Goal: Task Accomplishment & Management: Manage account settings

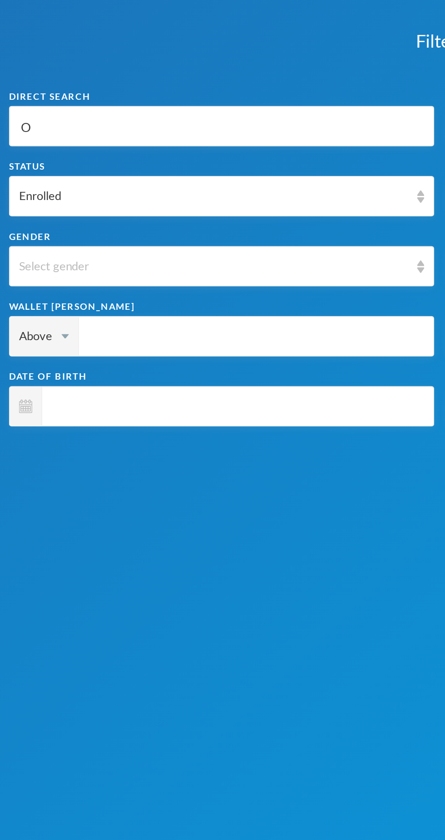
click at [212, 17] on div "Filters" at bounding box center [222, 20] width 445 height 41
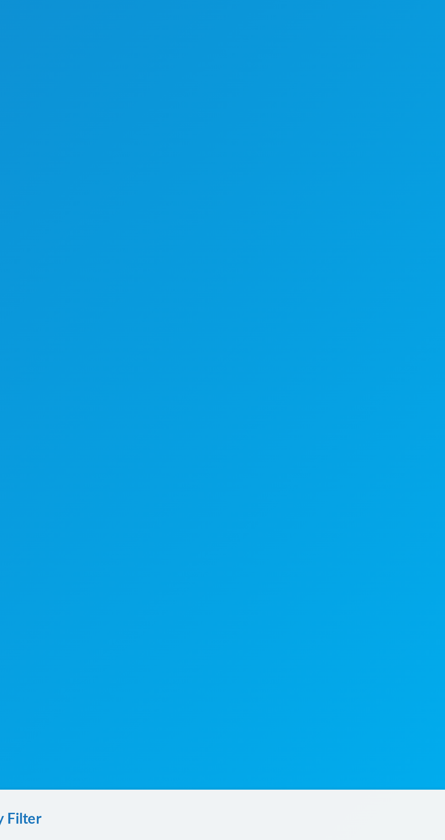
scroll to position [27, 0]
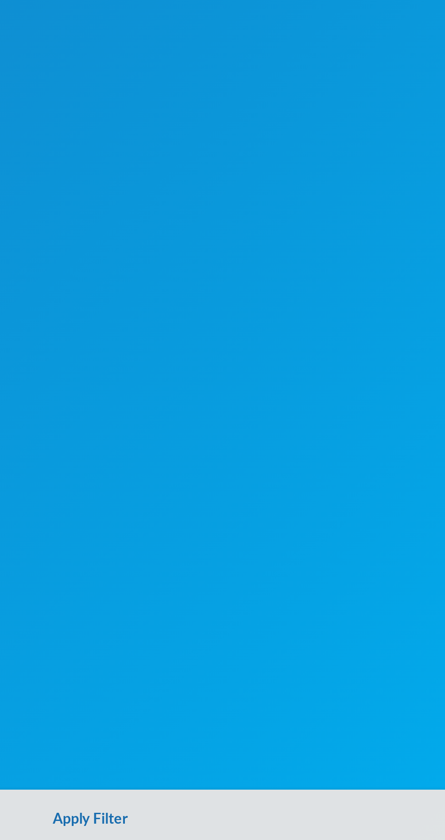
click at [230, 827] on button "Apply Filter" at bounding box center [222, 825] width 445 height 29
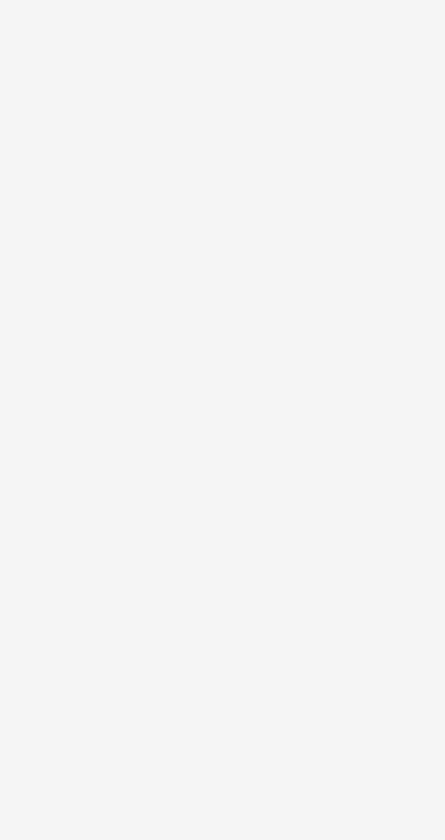
scroll to position [0, 0]
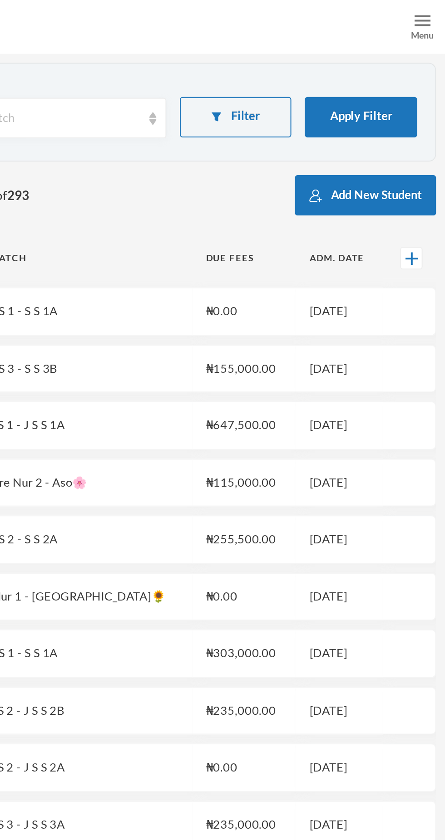
click at [429, 25] on div "Menu" at bounding box center [433, 13] width 23 height 27
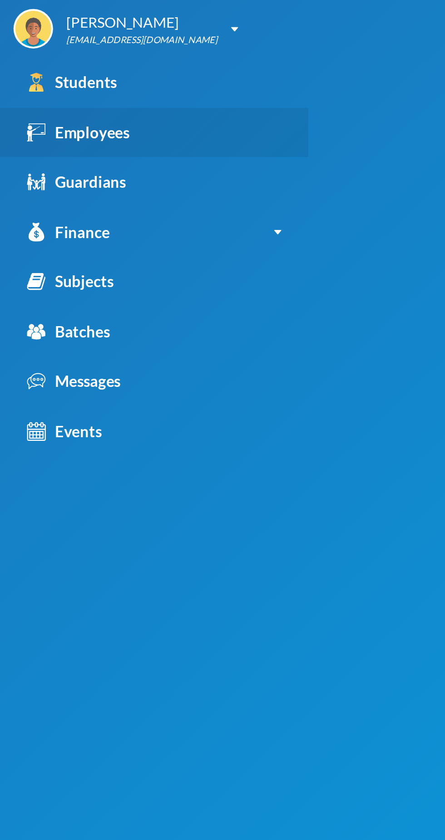
click at [59, 72] on div "Employees" at bounding box center [40, 67] width 52 height 12
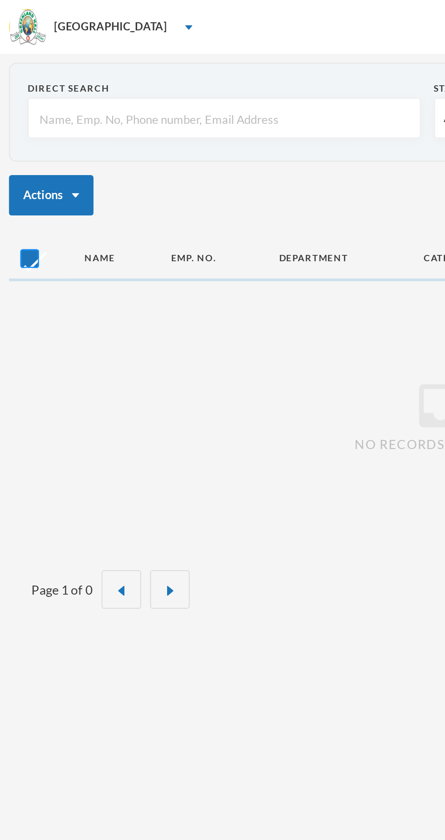
click at [18, 127] on input "checkbox" at bounding box center [15, 131] width 10 height 10
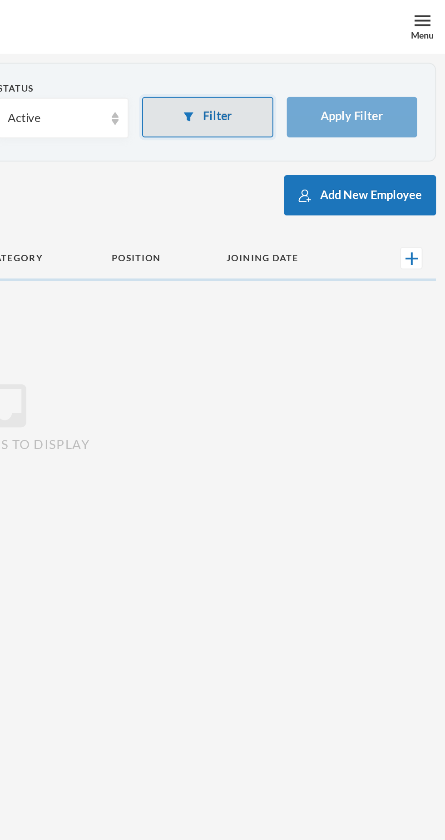
click at [335, 59] on button "Filter" at bounding box center [325, 59] width 66 height 20
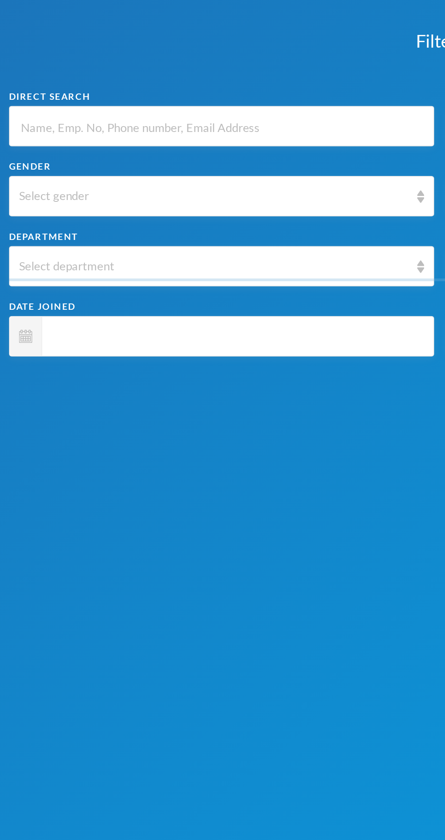
click at [93, 67] on input "text" at bounding box center [112, 64] width 205 height 20
checkbox input "false"
type input "O"
type input "Or"
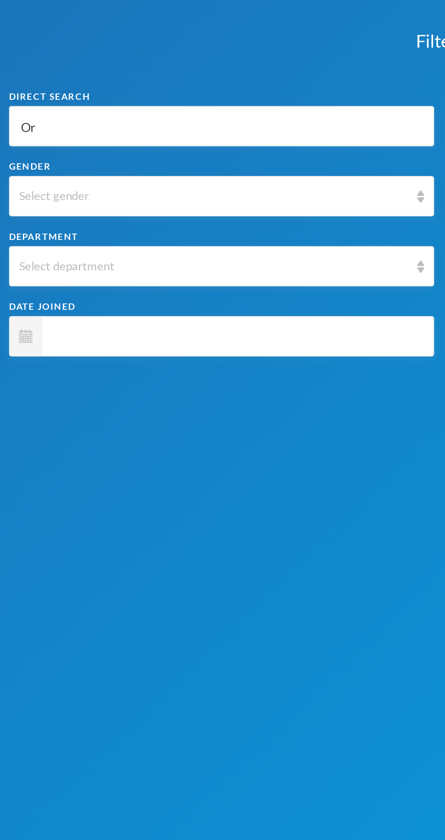
type input "Or"
type input "Ori"
type input "Orij"
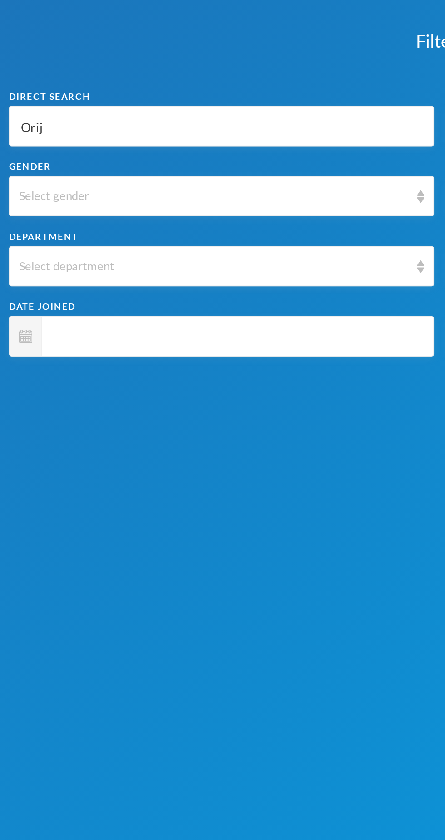
type input "Orija"
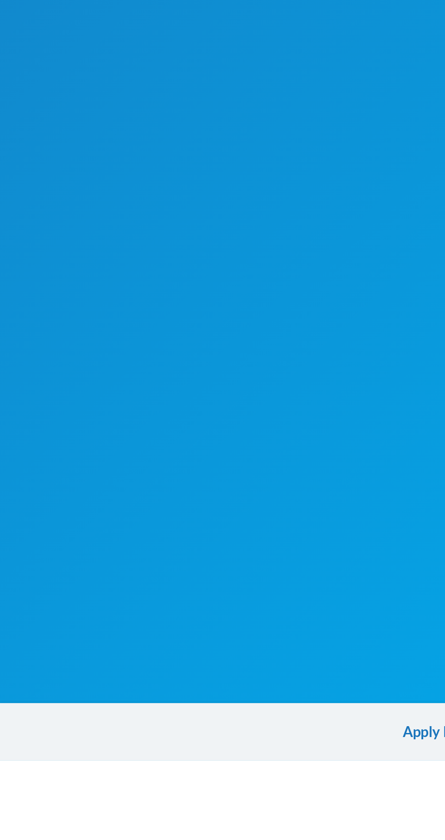
scroll to position [27, 0]
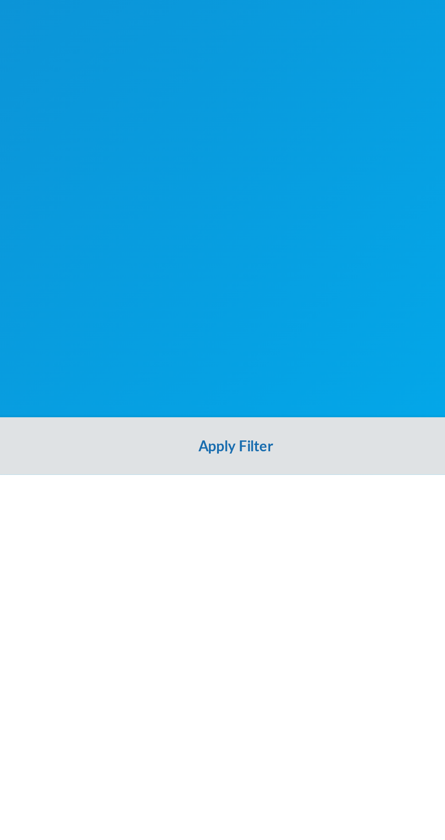
type input "Orija"
click at [226, 826] on button "Apply Filter" at bounding box center [222, 825] width 445 height 29
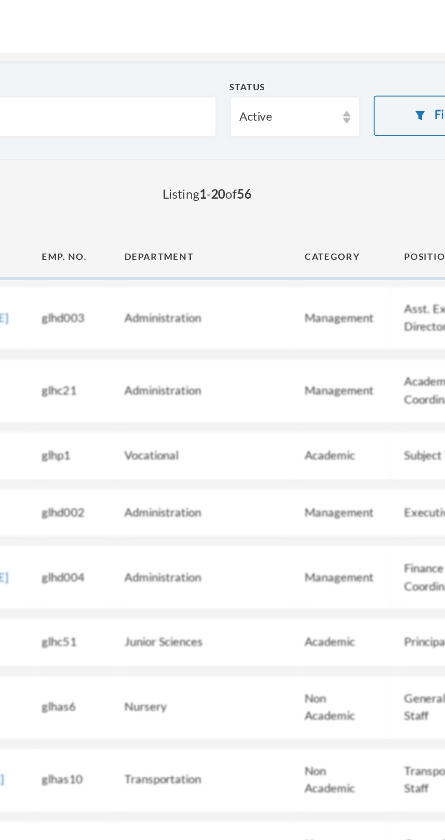
scroll to position [0, 0]
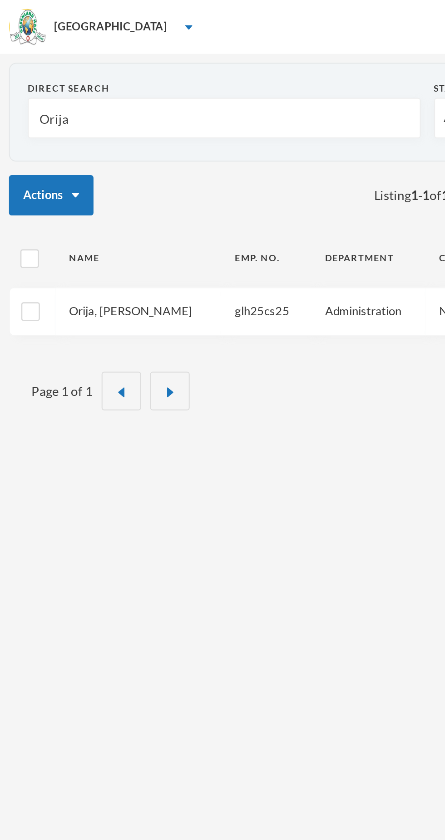
click at [67, 159] on link "Orija, Olakunle A." at bounding box center [66, 156] width 62 height 7
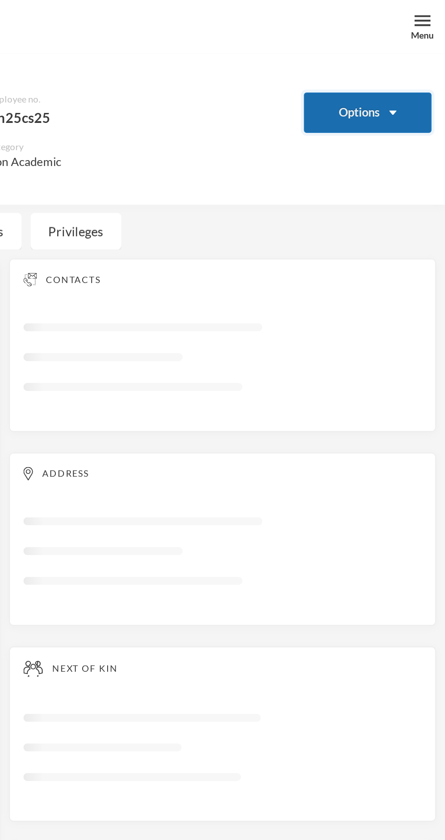
click at [410, 62] on button "Options" at bounding box center [405, 57] width 65 height 20
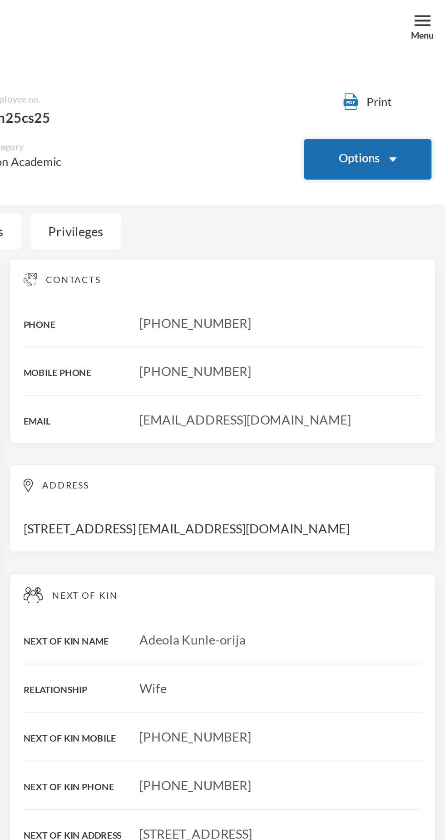
click at [415, 79] on button "Options" at bounding box center [405, 80] width 65 height 20
click at [403, 84] on button "Options" at bounding box center [405, 80] width 65 height 20
click at [414, 83] on button "Options" at bounding box center [405, 80] width 65 height 20
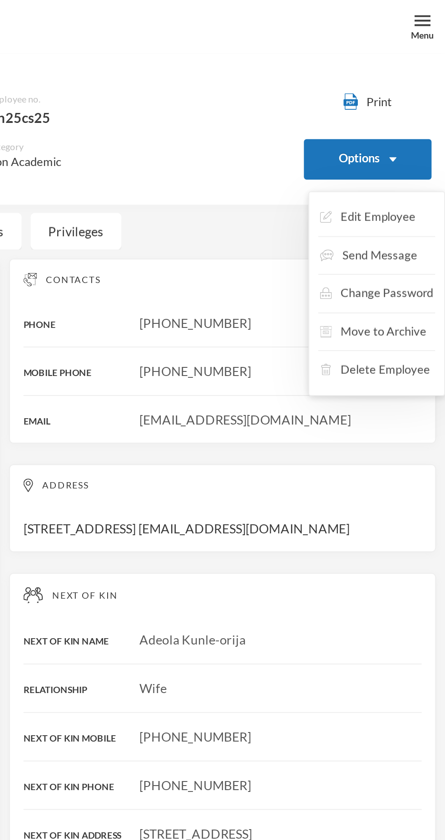
click at [417, 168] on div "Contacts PHONE +2348136604483 MOBILE PHONE +2348052392415 EMAIL Olakunle.orija@…" at bounding box center [333, 177] width 216 height 93
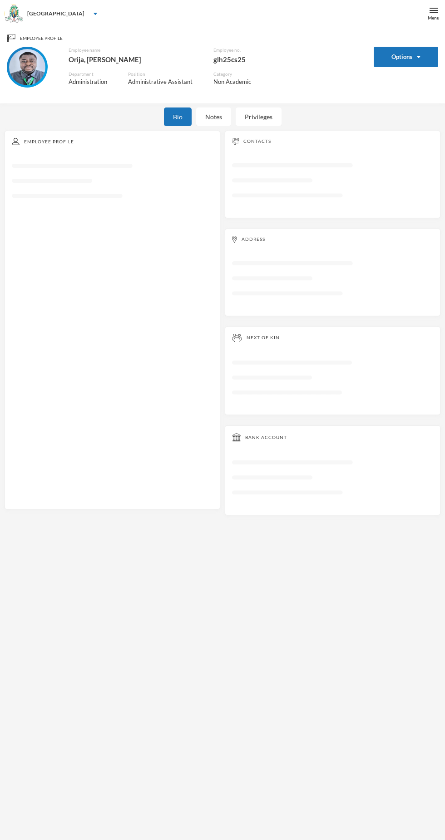
click at [408, 87] on div "Options" at bounding box center [405, 72] width 65 height 50
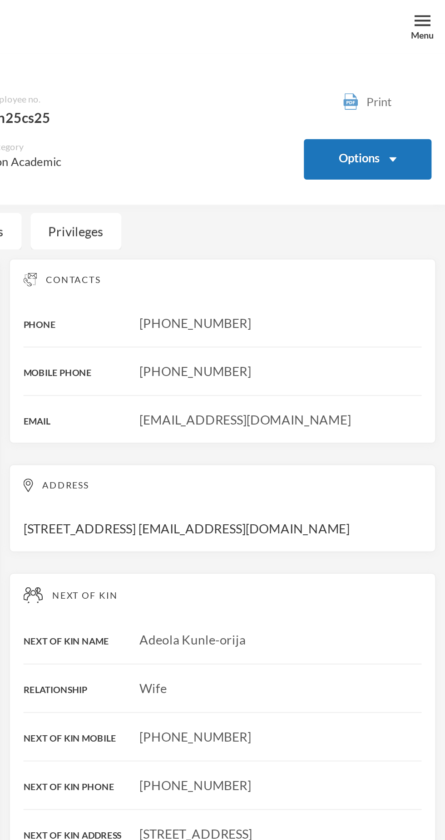
click at [415, 55] on button "Print" at bounding box center [405, 52] width 65 height 10
click at [348, 156] on div "Contacts PHONE [PHONE_NUMBER] MOBILE PHONE [PHONE_NUMBER] EMAIL [EMAIL_ADDRESS]…" at bounding box center [333, 177] width 216 height 93
click at [406, 81] on button "Options" at bounding box center [405, 80] width 65 height 20
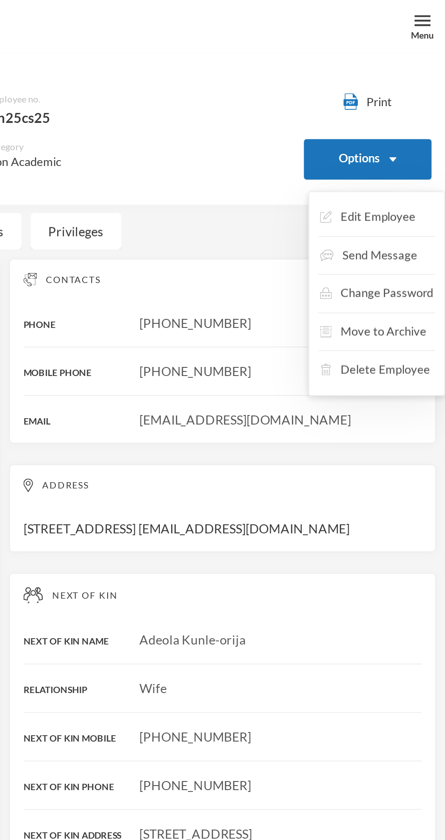
click at [417, 167] on div "Contacts PHONE [PHONE_NUMBER] MOBILE PHONE [PHONE_NUMBER] EMAIL [EMAIL_ADDRESS]…" at bounding box center [333, 177] width 216 height 93
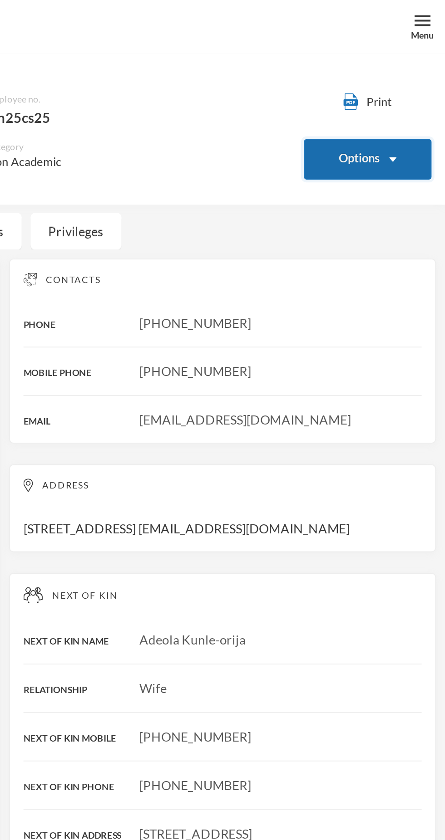
click at [412, 81] on button "Options" at bounding box center [405, 80] width 65 height 20
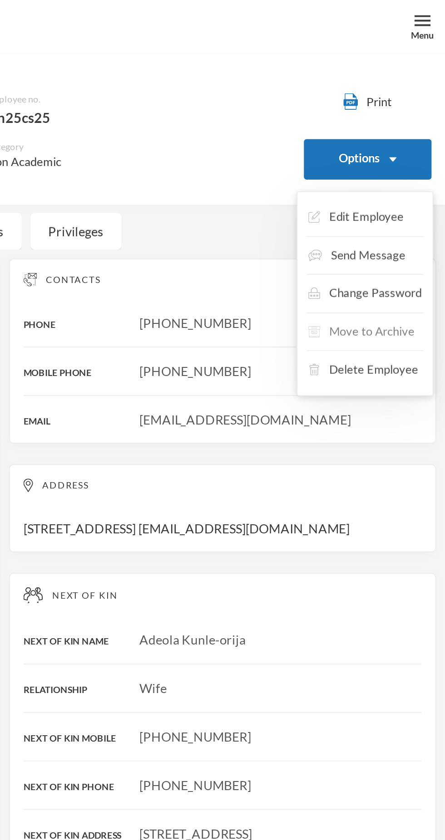
click at [419, 167] on button "Move to Archive" at bounding box center [402, 168] width 55 height 16
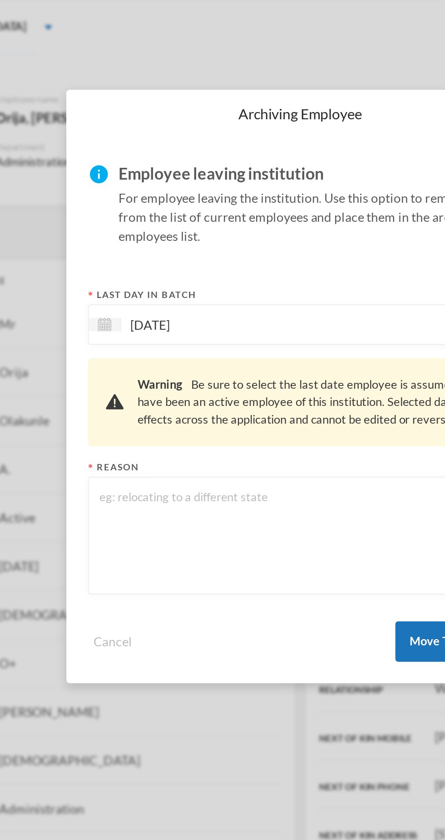
click at [192, 273] on textarea at bounding box center [222, 270] width 204 height 49
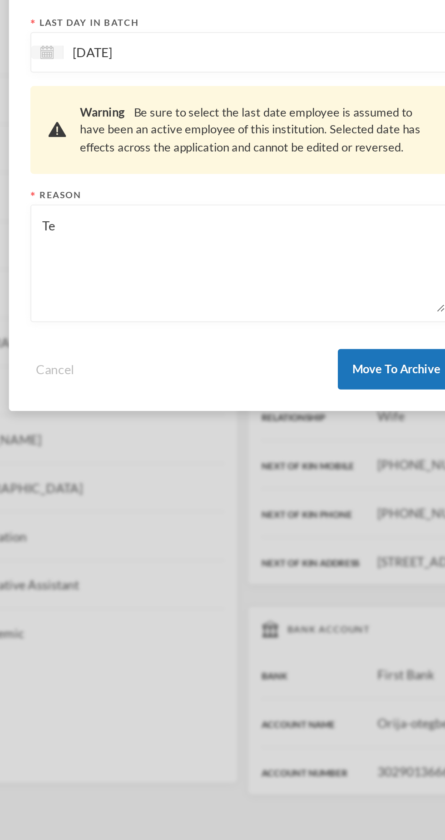
type textarea "T"
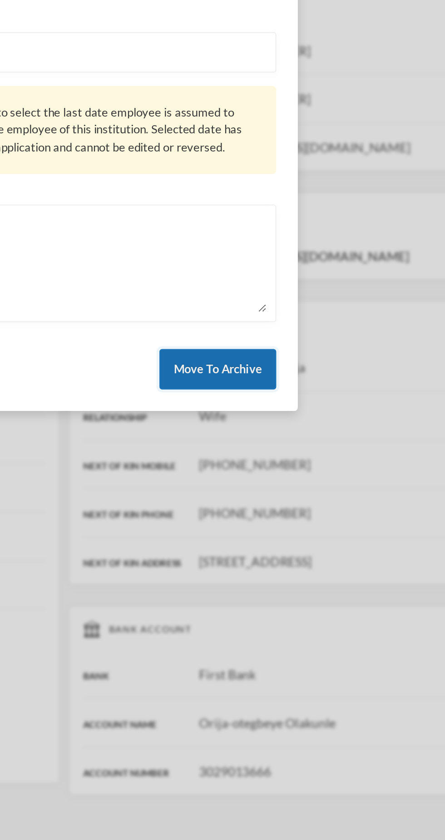
type textarea "Resignation"
click at [291, 324] on button "Move To Archive" at bounding box center [299, 324] width 59 height 20
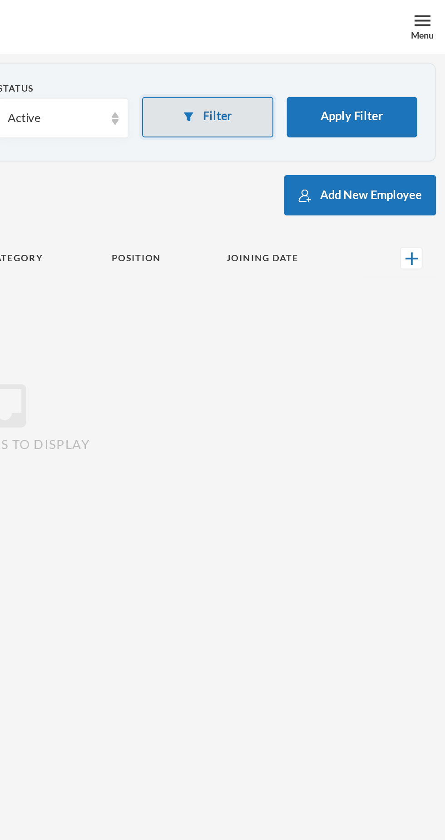
click at [329, 63] on button "Filter" at bounding box center [325, 59] width 66 height 20
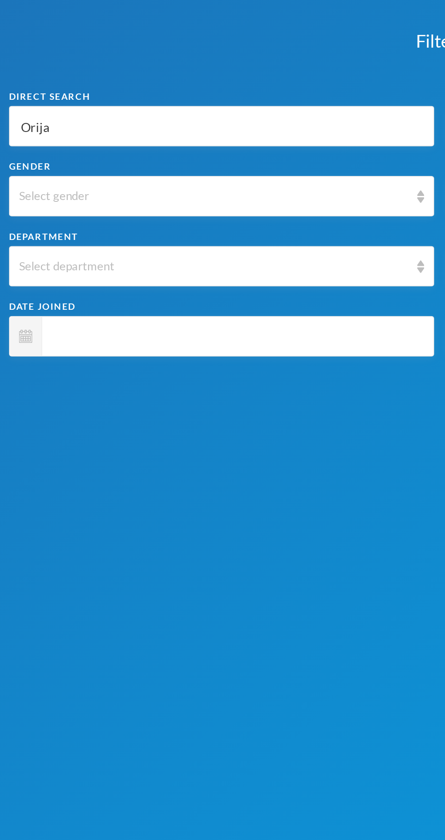
click at [114, 62] on input "Orija" at bounding box center [112, 64] width 205 height 20
type input "Orij"
type input "Ori"
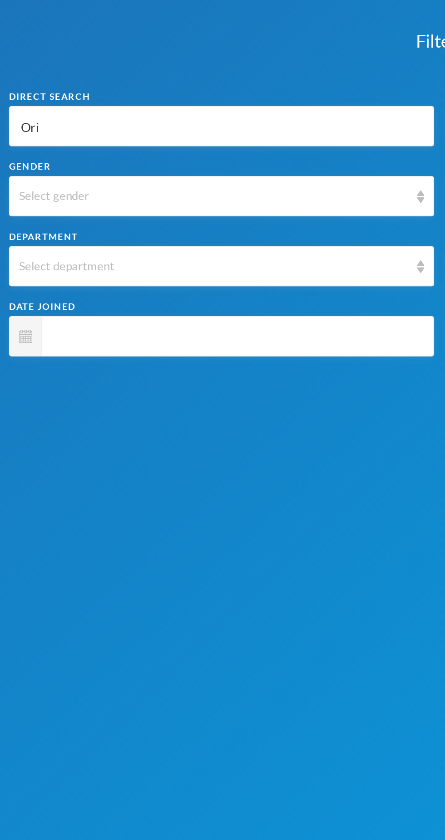
type input "Or"
type input "O"
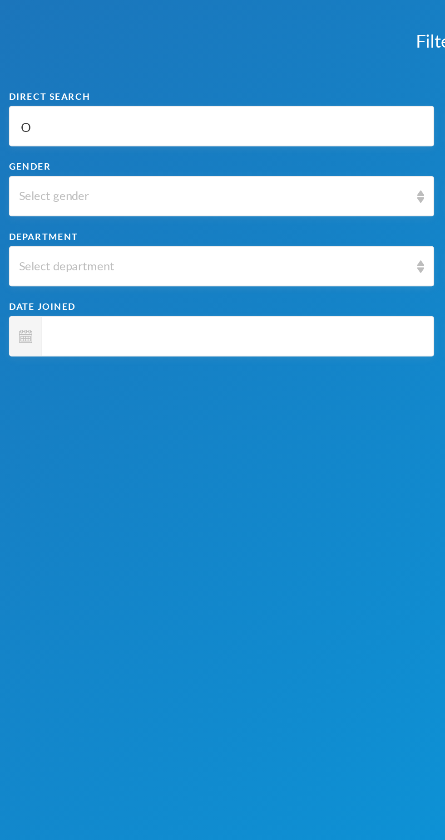
type input "O"
type input "Om"
type input "Omo"
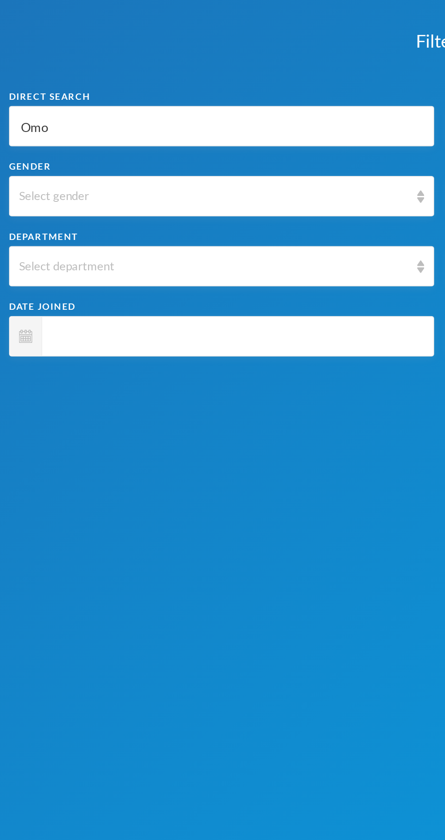
type input "Omon"
type input "Omoni"
type input "Omonik"
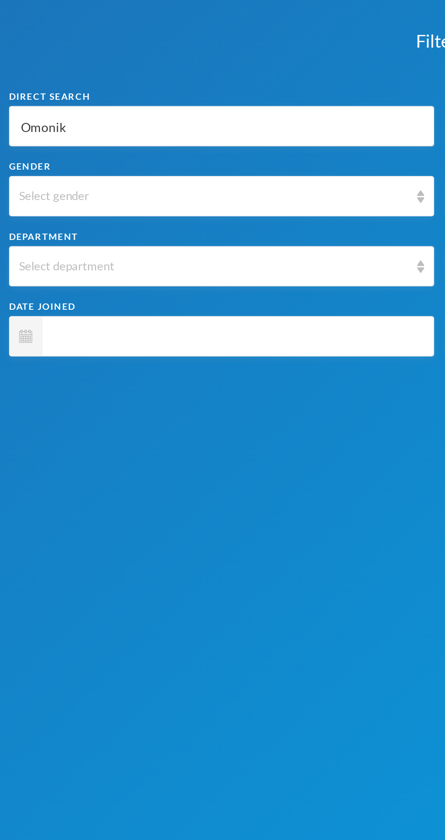
type input "Omonik"
type input "Omonike"
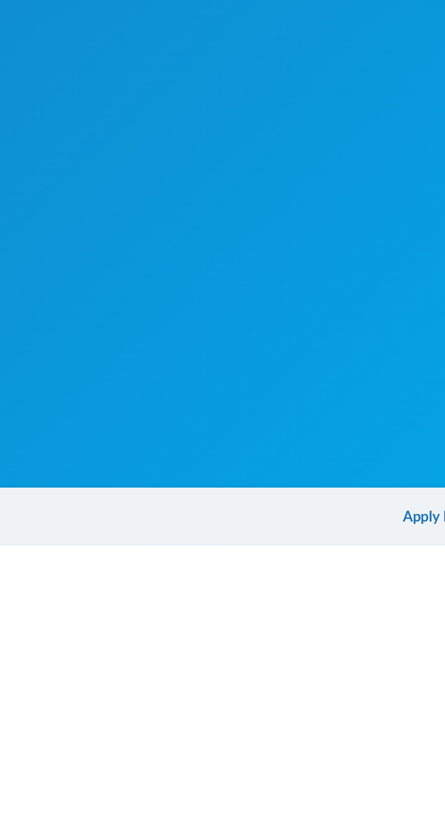
scroll to position [27, 0]
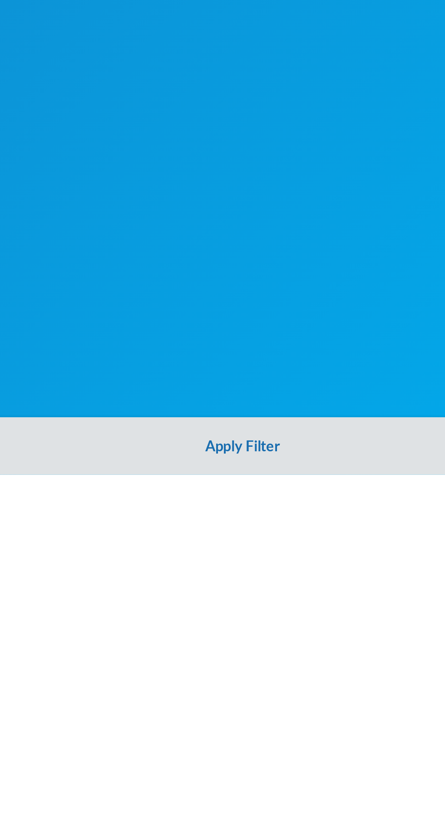
type input "Omonike"
click at [220, 824] on button "Apply Filter" at bounding box center [222, 825] width 445 height 29
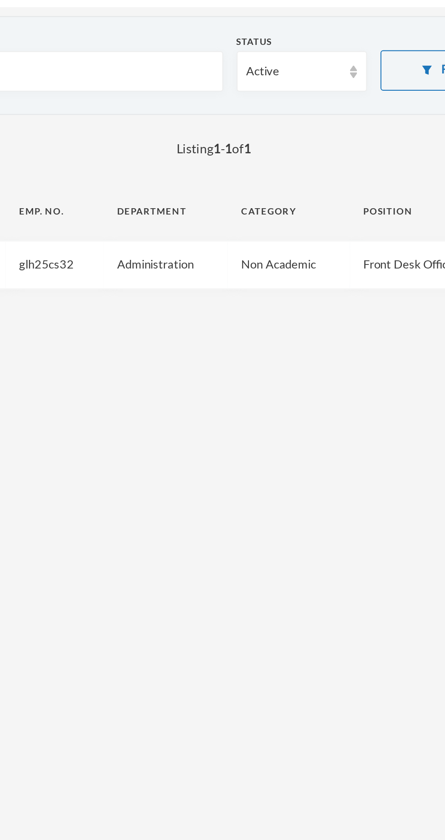
scroll to position [0, 0]
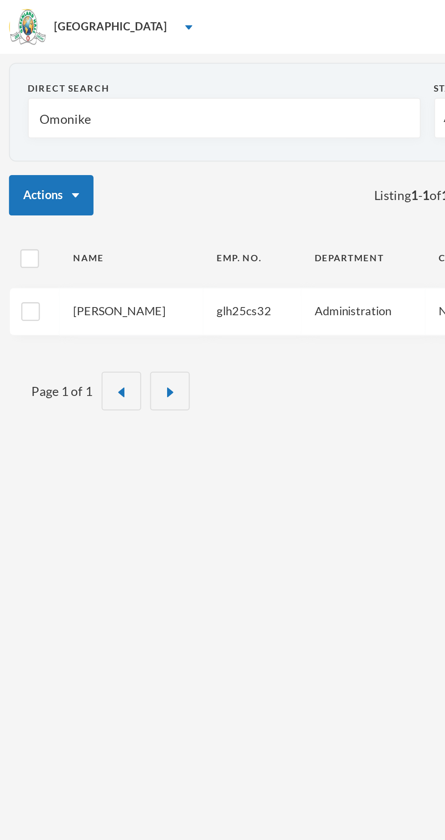
click at [70, 157] on link "Asaolu, Omonike S." at bounding box center [60, 156] width 47 height 7
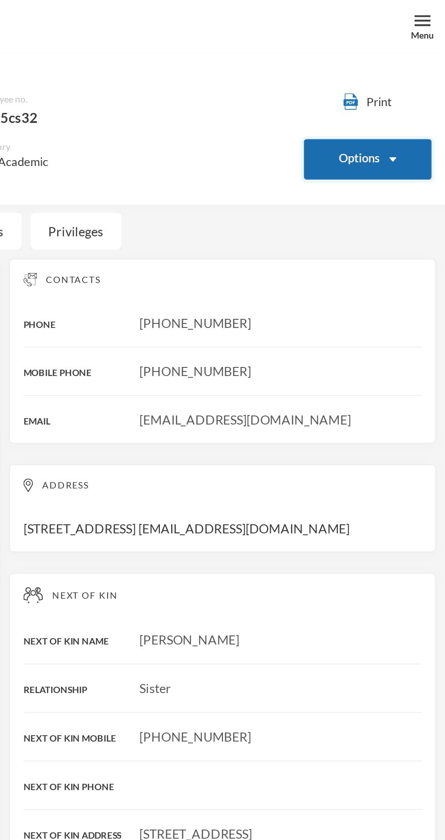
click at [405, 84] on button "Options" at bounding box center [405, 80] width 65 height 20
click at [418, 82] on button "Options" at bounding box center [405, 80] width 65 height 20
click at [417, 80] on img "button" at bounding box center [419, 80] width 4 height 2
click at [417, 85] on button "Options" at bounding box center [405, 80] width 65 height 20
click at [417, 78] on button "Options" at bounding box center [405, 80] width 65 height 20
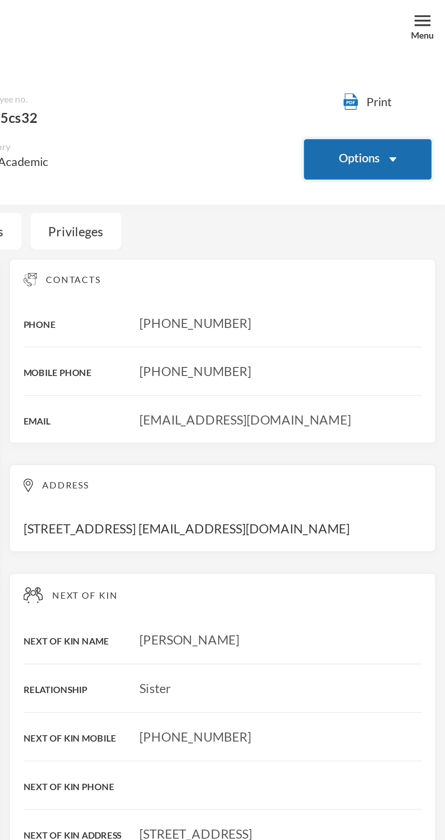
click at [407, 82] on button "Options" at bounding box center [405, 80] width 65 height 20
click at [416, 83] on button "Options" at bounding box center [405, 80] width 65 height 20
click at [410, 78] on button "Options" at bounding box center [405, 80] width 65 height 20
click at [407, 79] on button "Options" at bounding box center [405, 80] width 65 height 20
click at [407, 78] on button "Options" at bounding box center [405, 80] width 65 height 20
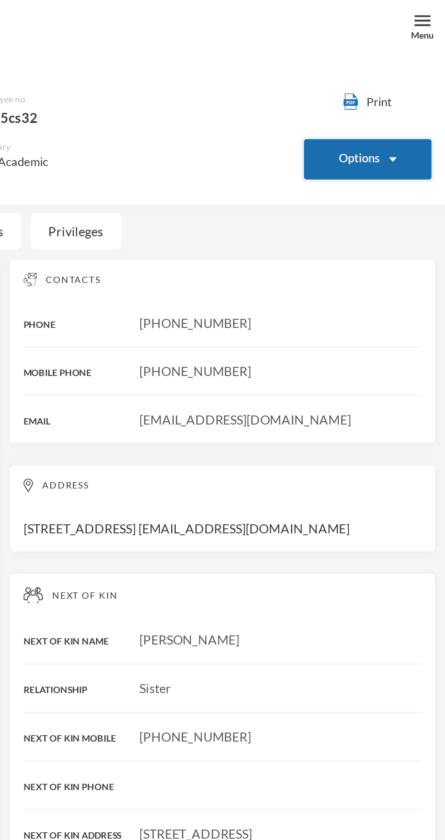
click at [394, 78] on button "Options" at bounding box center [405, 80] width 65 height 20
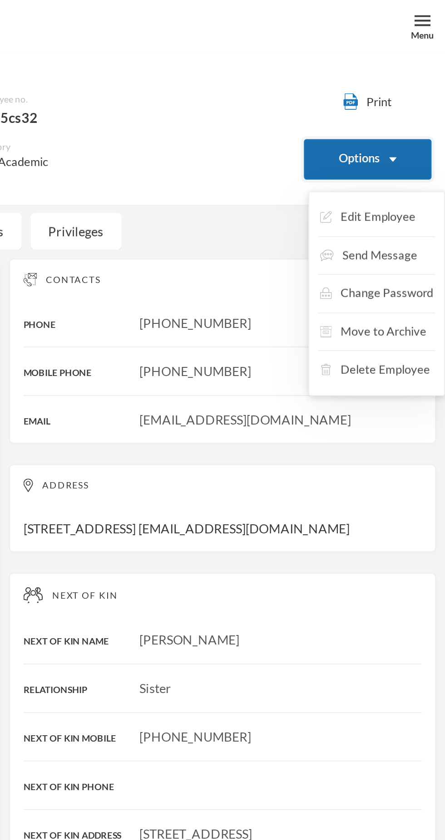
click at [409, 90] on button "Options" at bounding box center [405, 80] width 65 height 20
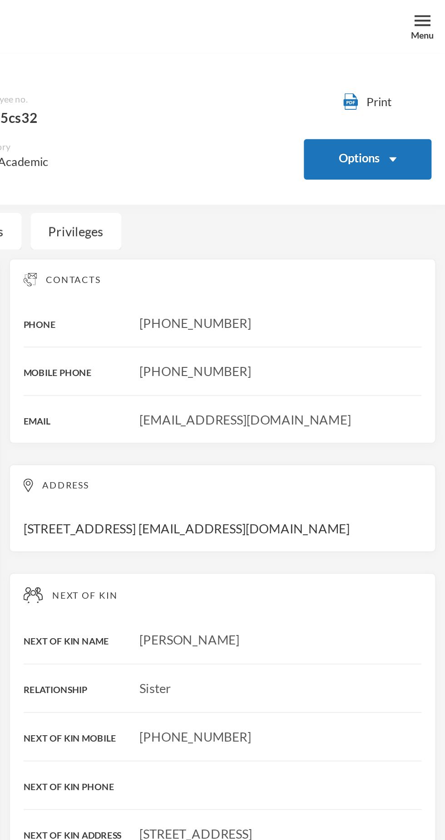
click at [417, 162] on div "[PHONE_NUMBER]" at bounding box center [332, 163] width 201 height 10
click at [416, 85] on button "Options" at bounding box center [405, 80] width 65 height 20
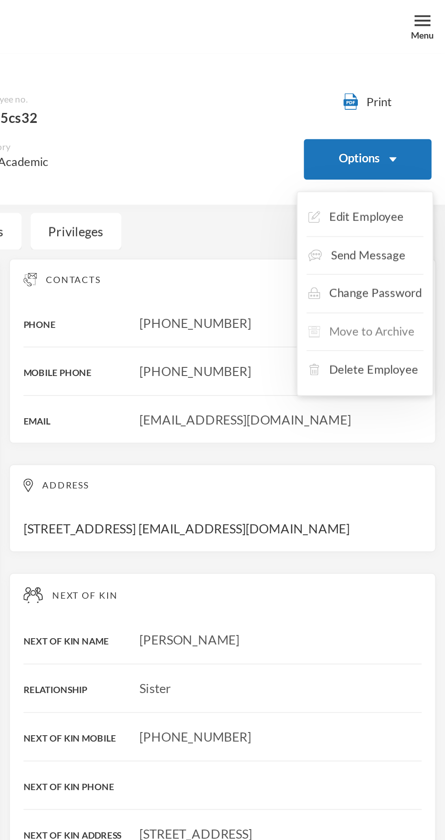
click at [412, 173] on button "Move to Archive" at bounding box center [402, 168] width 55 height 16
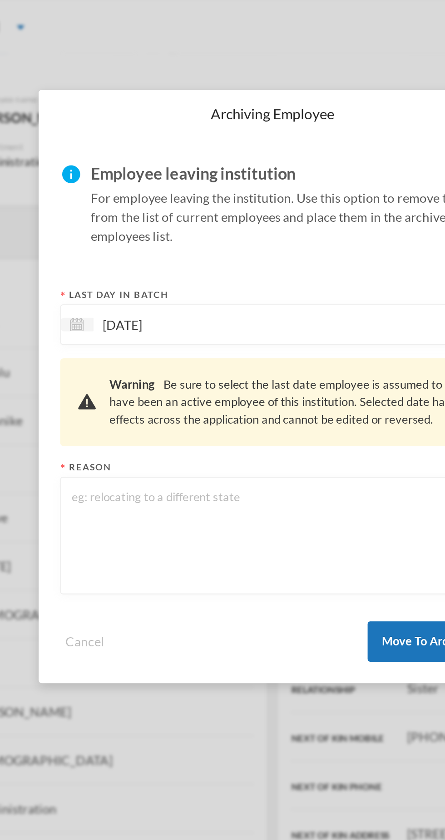
click at [191, 273] on textarea at bounding box center [222, 270] width 204 height 49
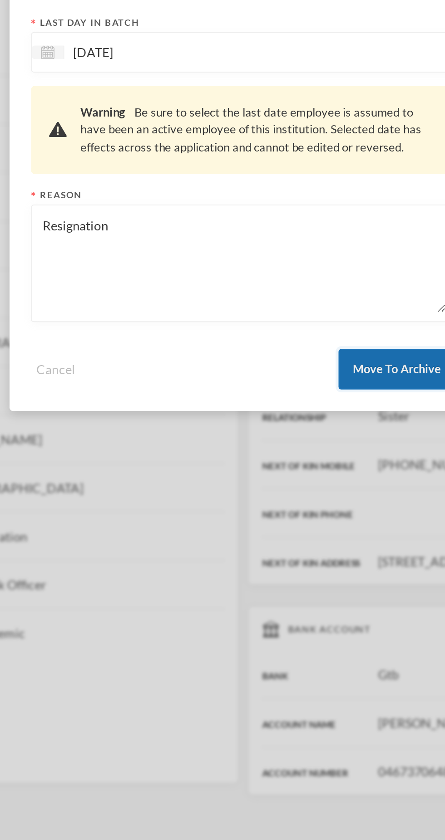
type textarea "Resignation"
click at [302, 323] on button "Move To Archive" at bounding box center [299, 324] width 59 height 20
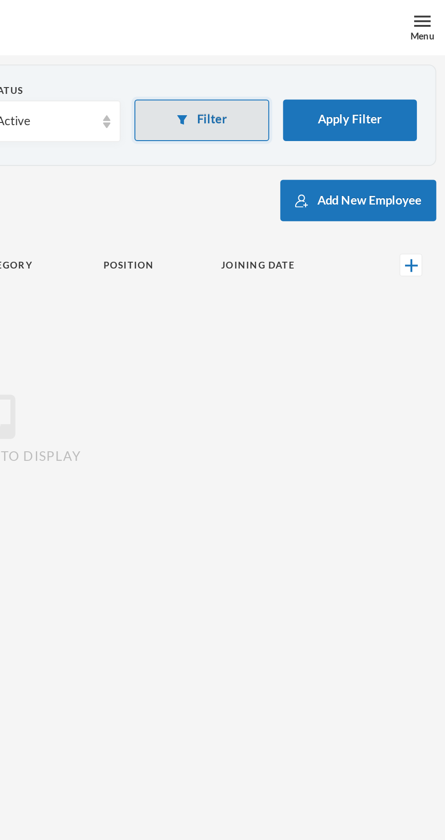
click at [334, 65] on button "Filter" at bounding box center [325, 59] width 66 height 20
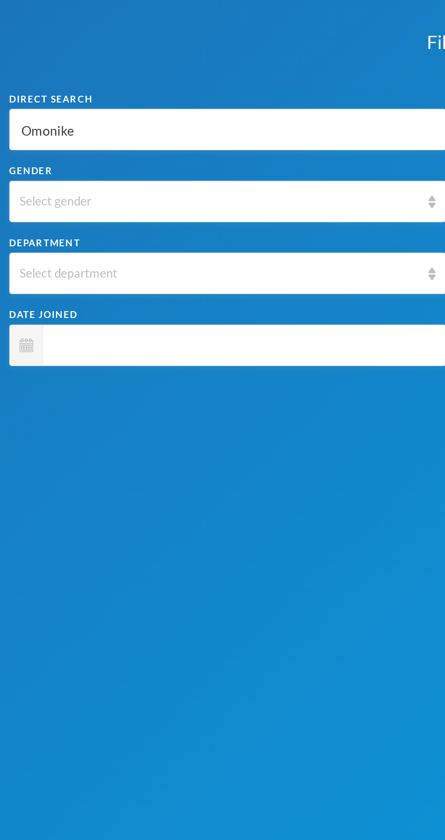
click at [83, 54] on input "Omonike" at bounding box center [112, 64] width 205 height 20
type input "Omonik"
type input "Omoni"
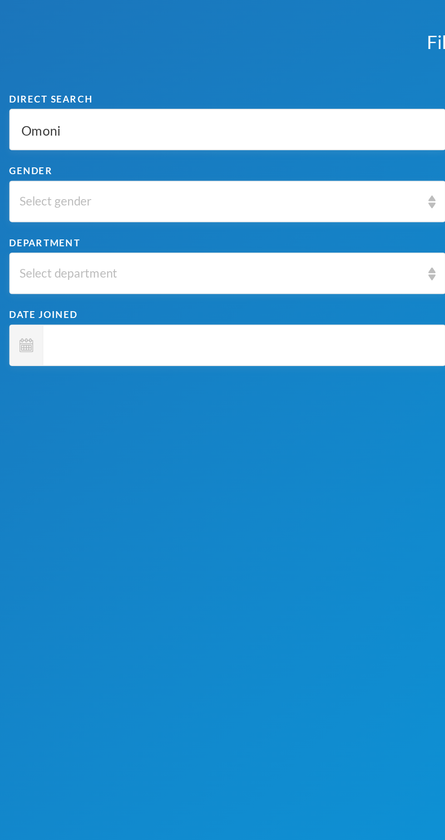
type input "Omon"
type input "Omo"
type input "Om"
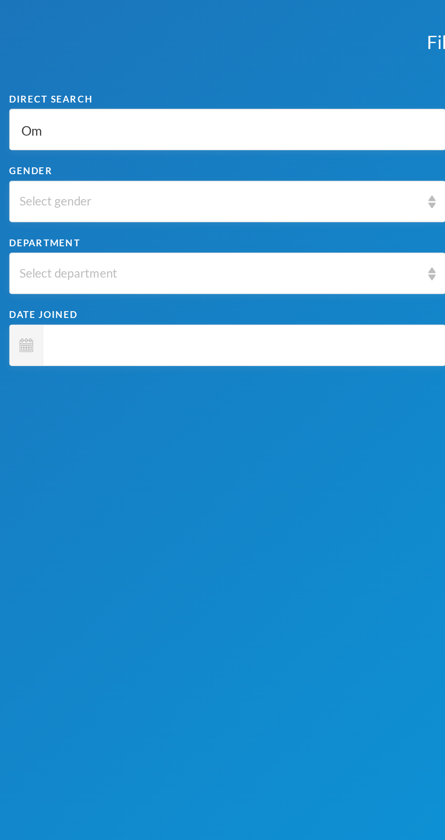
type input "Om"
type input "O"
type input "Ol"
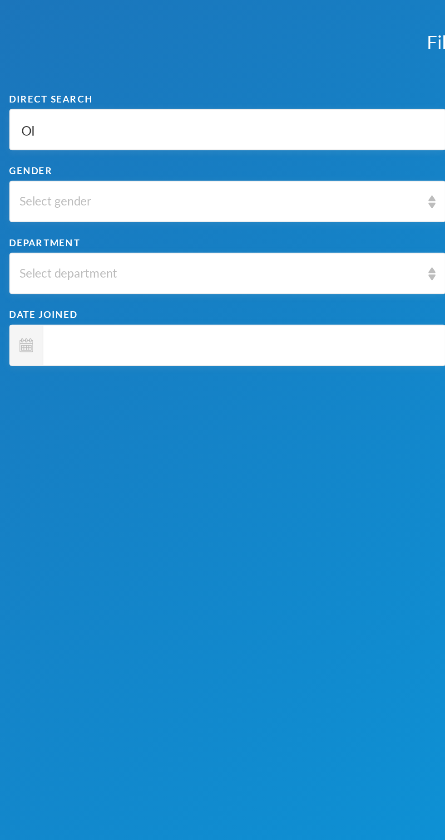
type input "Olu"
type input "Oluw"
type input "Oluwa"
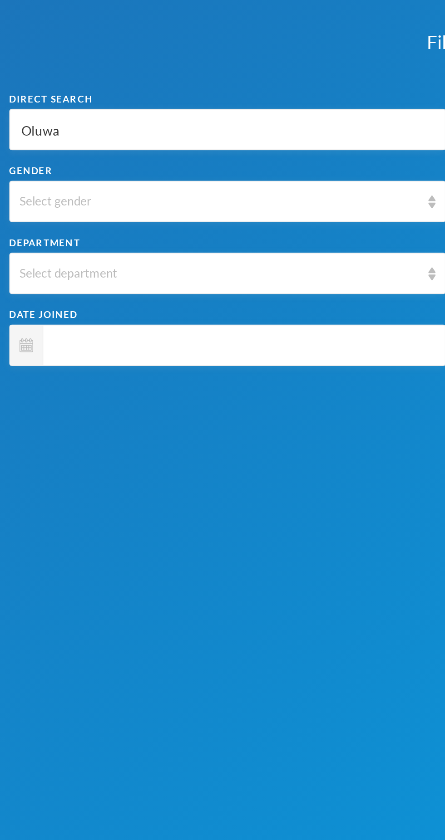
type input "Oluwa"
type input "Oluwas"
type input "Oluwase"
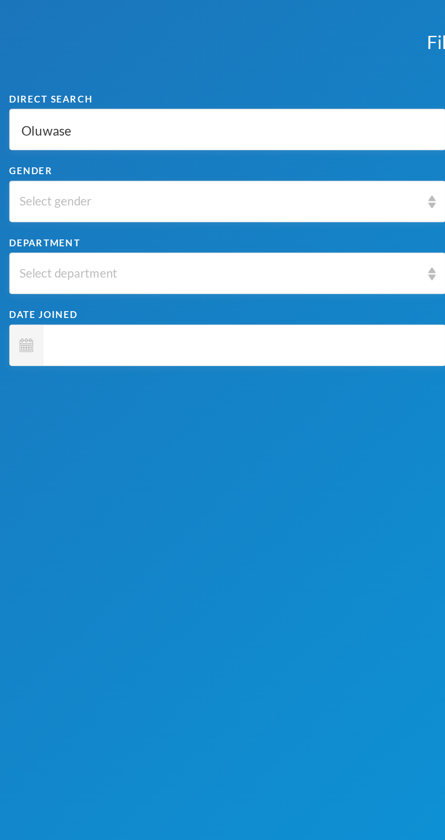
type input "Oluwaseu"
type input "Oluwaseun"
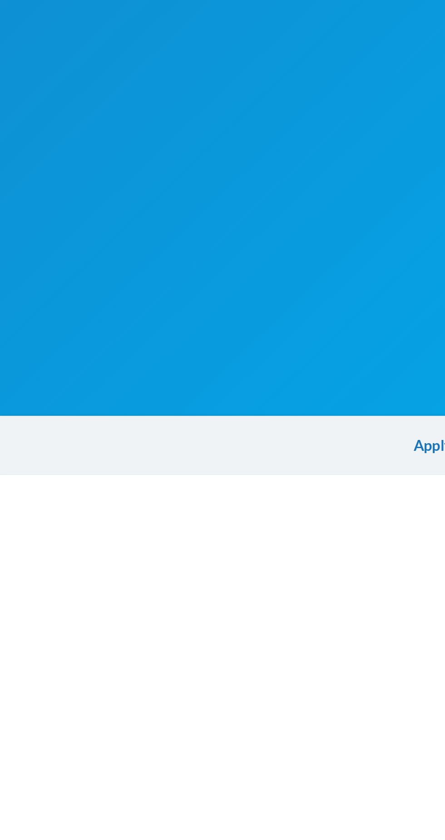
scroll to position [27, 0]
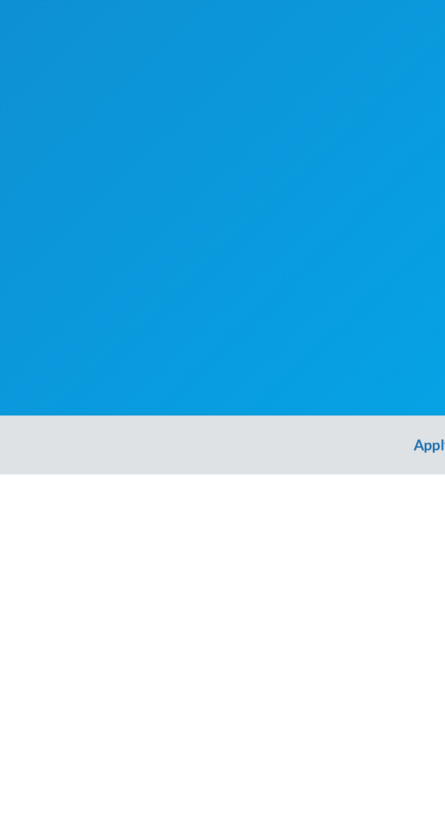
type input "Oluwaseun"
click at [205, 827] on button "Apply Filter" at bounding box center [222, 825] width 445 height 29
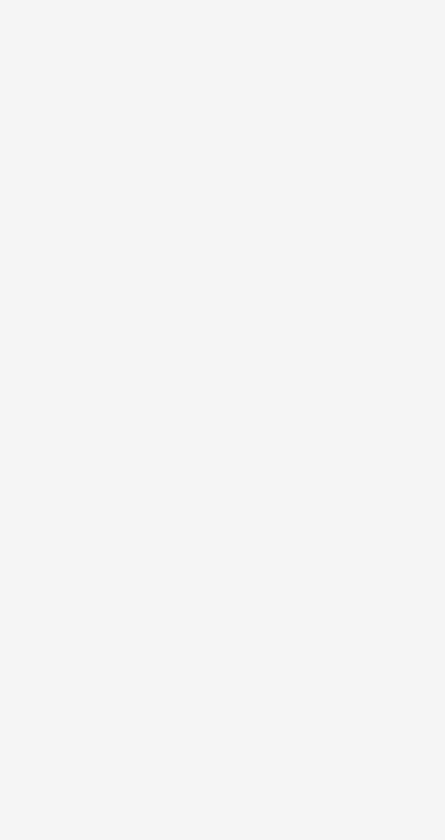
scroll to position [0, 0]
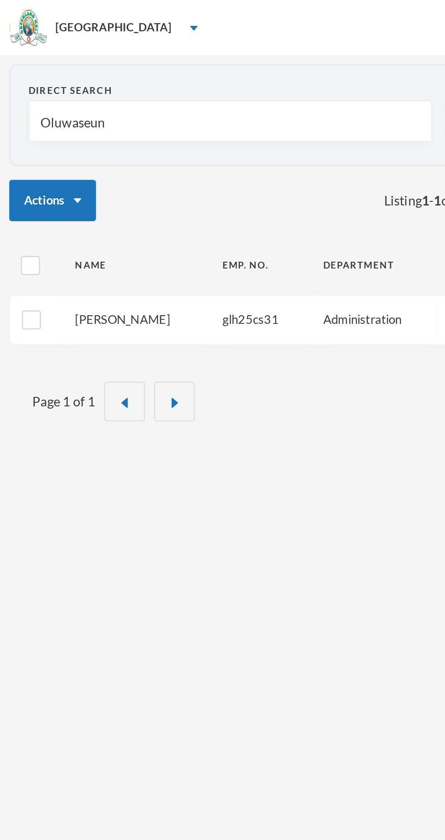
click at [81, 158] on link "Omisakin, Oluwaseun F." at bounding box center [60, 156] width 47 height 7
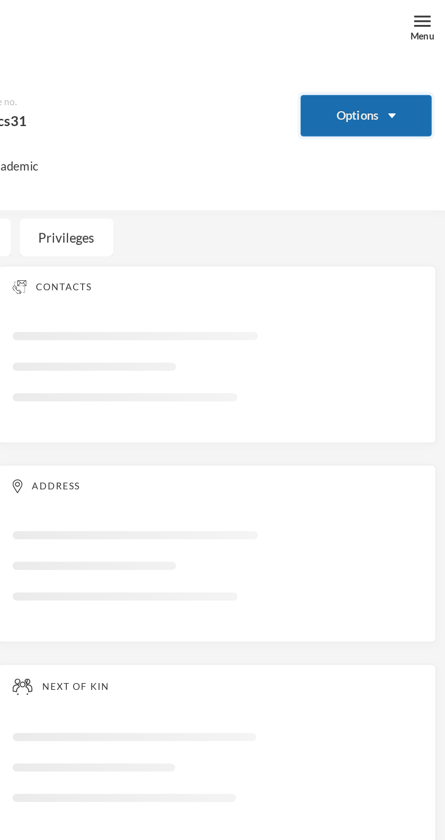
click at [402, 57] on button "Options" at bounding box center [405, 57] width 65 height 20
click at [417, 54] on button "Options" at bounding box center [405, 57] width 65 height 20
click at [410, 59] on button "Options" at bounding box center [405, 57] width 65 height 20
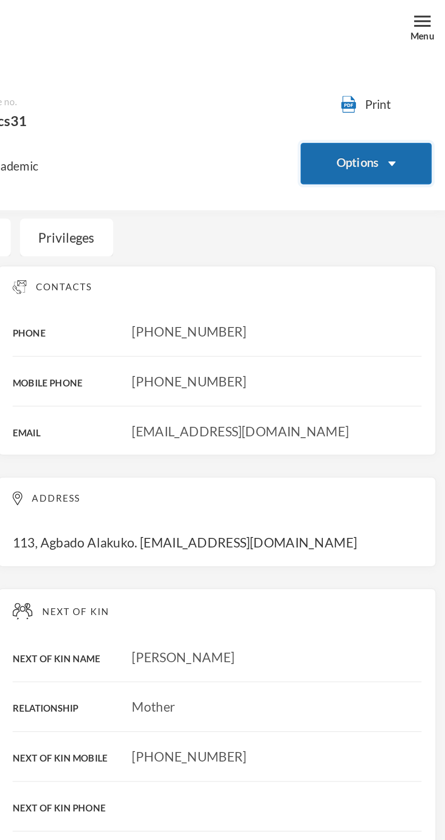
click at [408, 84] on button "Options" at bounding box center [405, 80] width 65 height 20
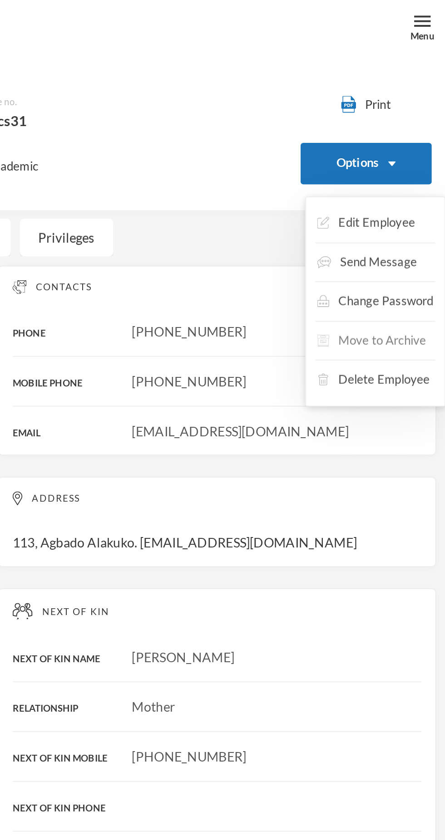
click at [419, 168] on button "Move to Archive" at bounding box center [408, 168] width 55 height 16
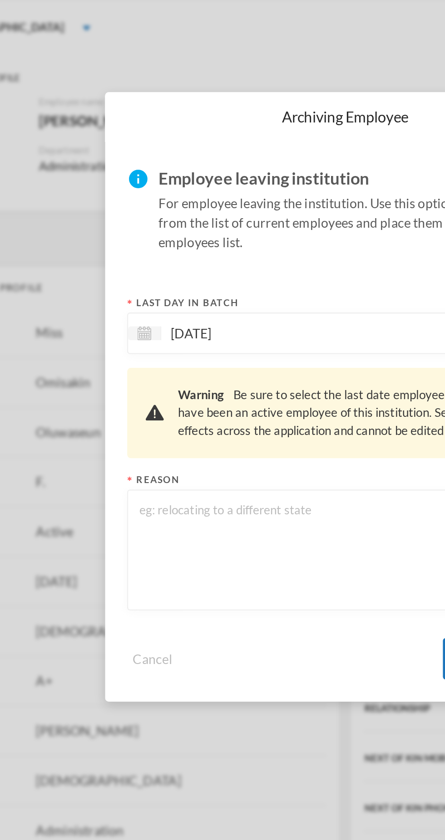
click at [176, 284] on textarea at bounding box center [222, 270] width 204 height 49
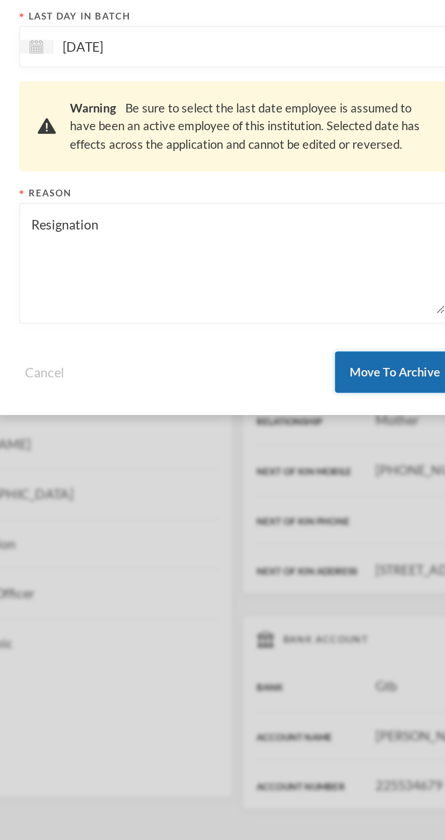
type textarea "Resignation"
click at [300, 320] on button "Move To Archive" at bounding box center [299, 324] width 59 height 20
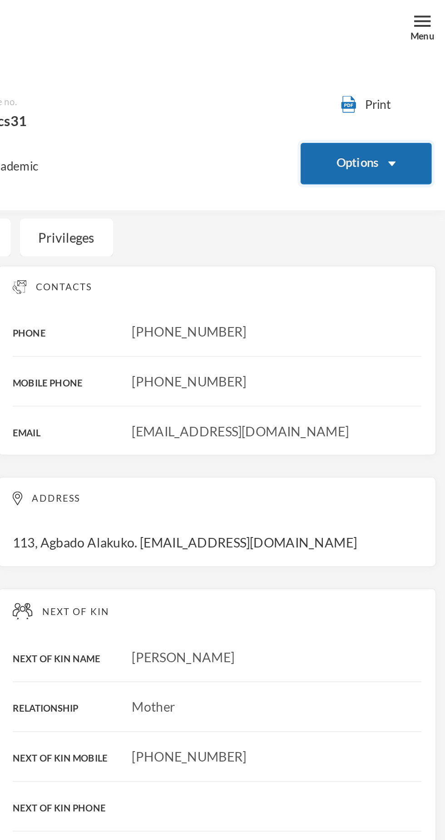
click at [420, 80] on button "Options" at bounding box center [405, 80] width 65 height 20
click at [412, 74] on button "Options" at bounding box center [405, 80] width 65 height 20
click at [414, 76] on button "Options" at bounding box center [405, 80] width 65 height 20
